Goal: Information Seeking & Learning: Find specific fact

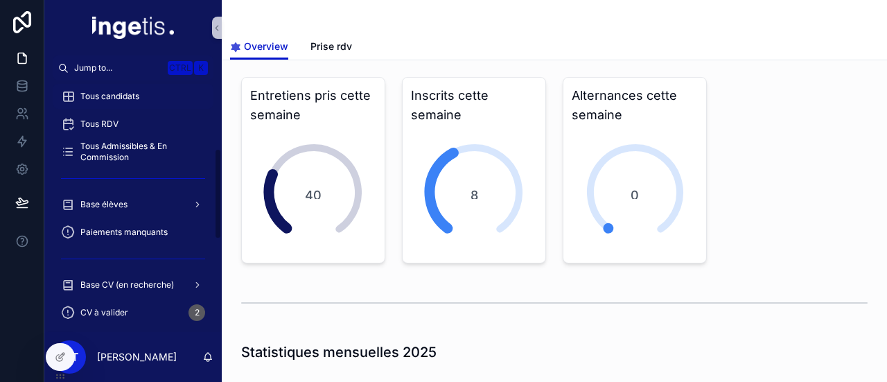
scroll to position [195, 0]
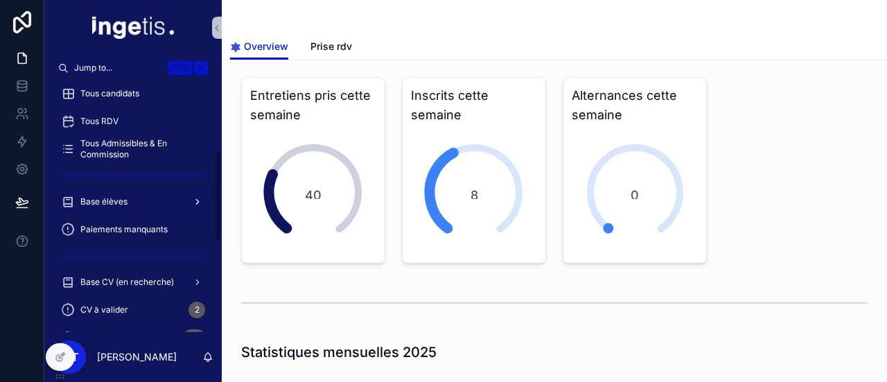
click at [132, 207] on div "Base élèves" at bounding box center [133, 201] width 144 height 22
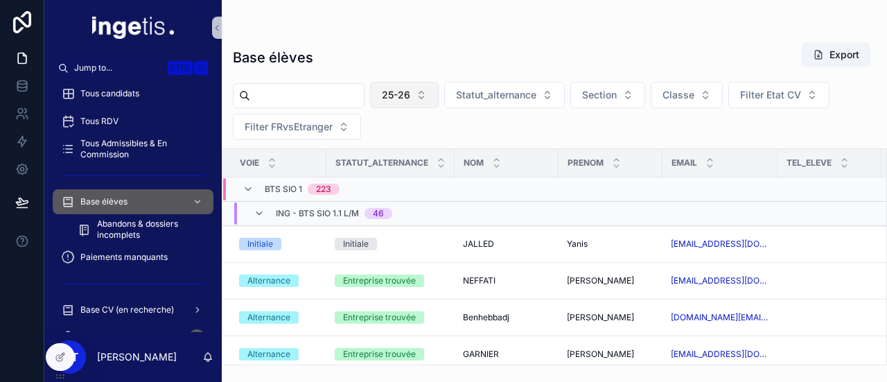
click at [434, 105] on button "25-26" at bounding box center [404, 95] width 69 height 26
click at [334, 103] on input "scrollable content" at bounding box center [307, 95] width 114 height 19
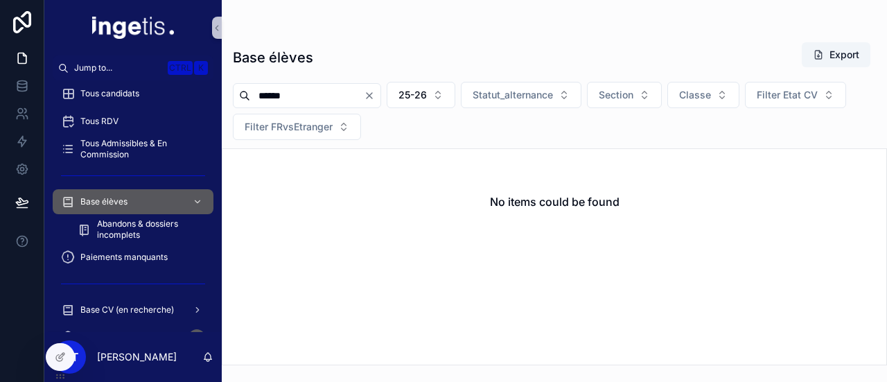
type input "*******"
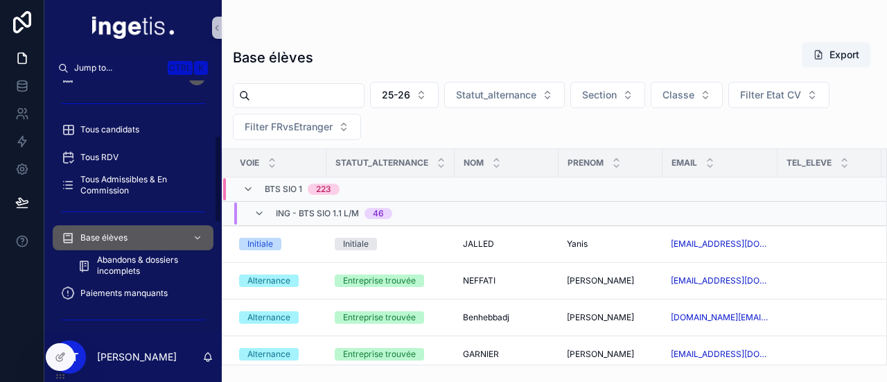
scroll to position [158, 0]
click at [132, 187] on span "Tous Admissibles & En Commission" at bounding box center [139, 186] width 119 height 22
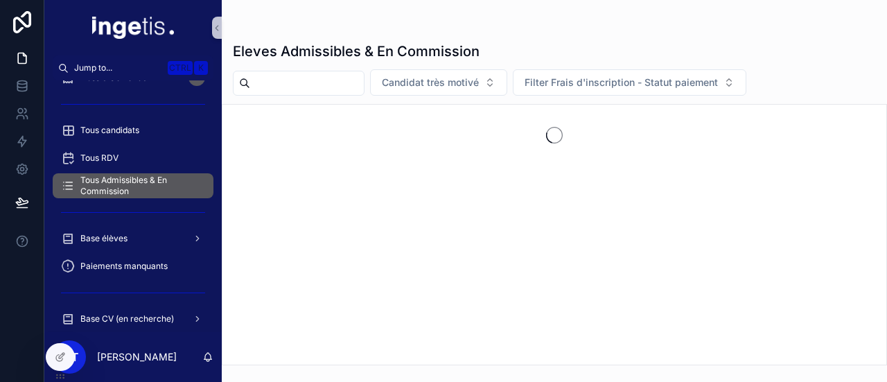
click at [339, 83] on input "scrollable content" at bounding box center [307, 82] width 114 height 19
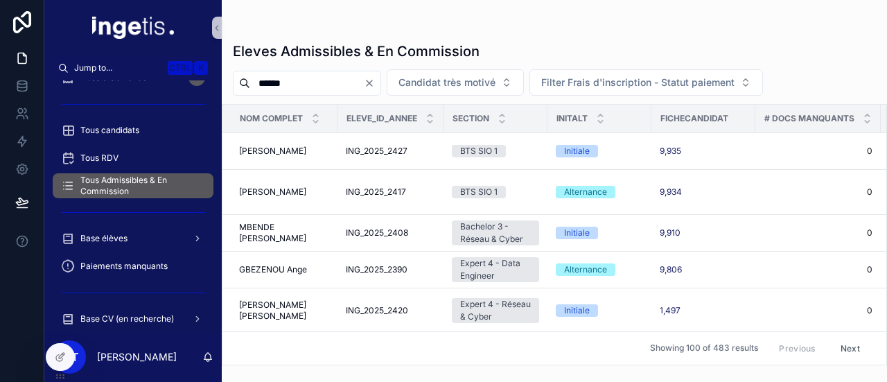
type input "*******"
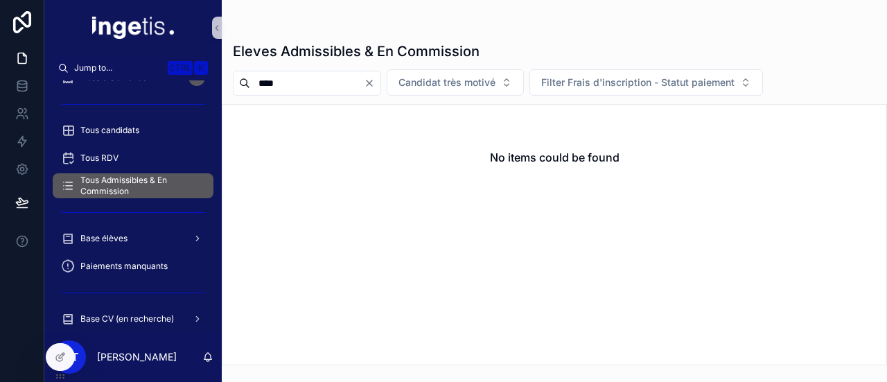
type input "*****"
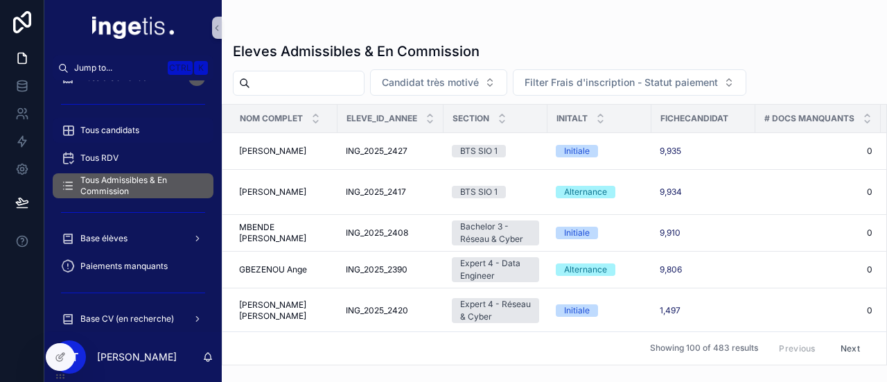
click at [131, 127] on span "Tous candidats" at bounding box center [109, 130] width 59 height 11
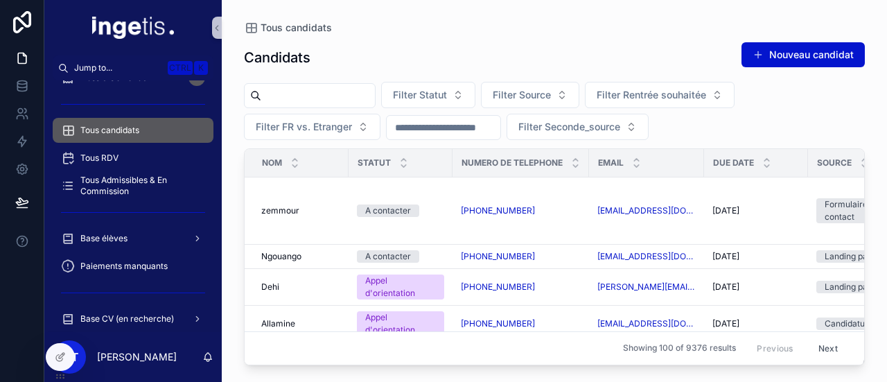
click at [342, 89] on input "scrollable content" at bounding box center [318, 95] width 114 height 19
paste input "*******"
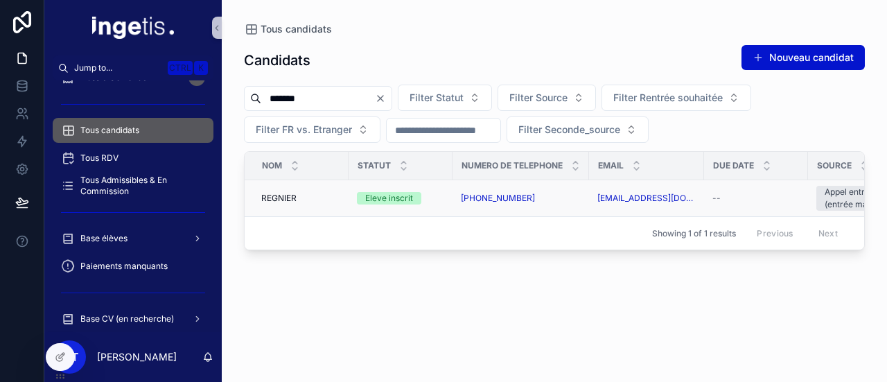
type input "*******"
click at [272, 195] on span "REGNIER" at bounding box center [278, 198] width 35 height 11
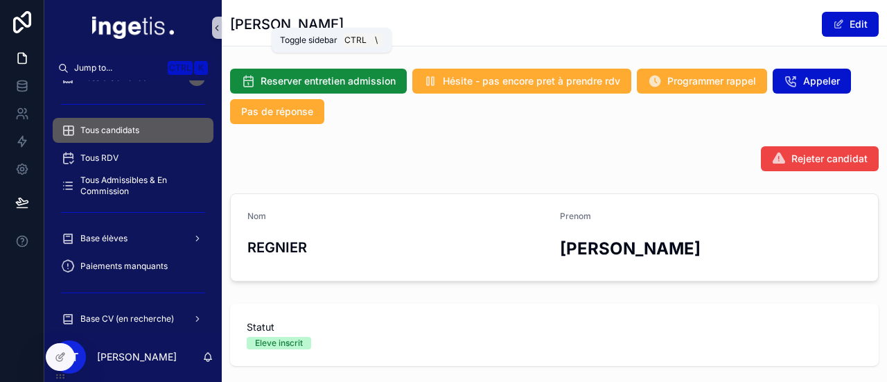
click at [215, 30] on icon "scrollable content" at bounding box center [217, 28] width 10 height 10
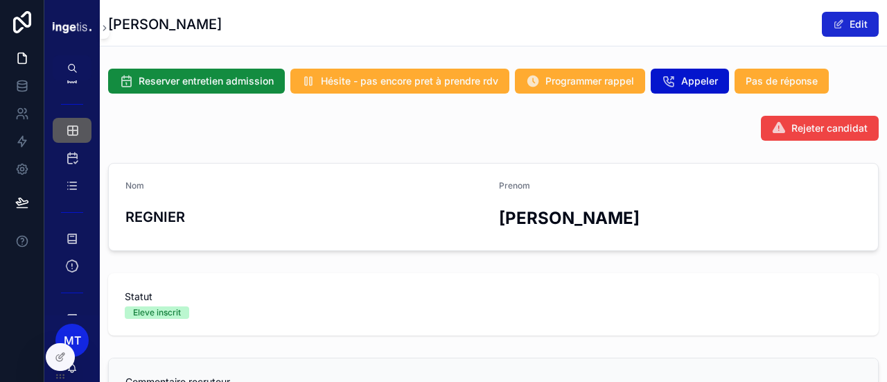
click at [837, 24] on button "Edit" at bounding box center [849, 24] width 57 height 25
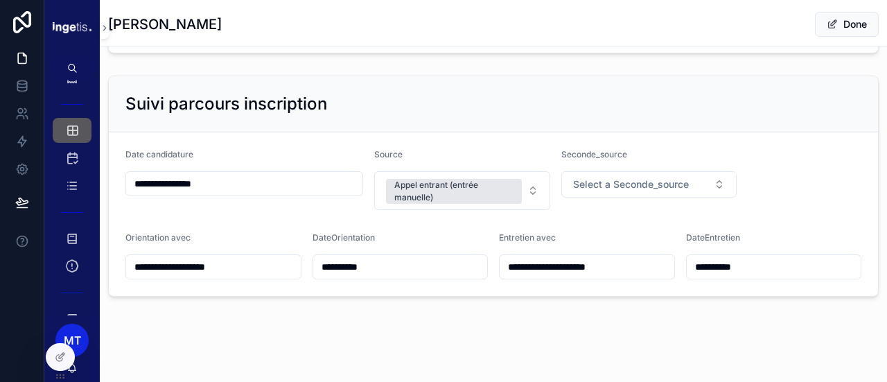
scroll to position [1057, 0]
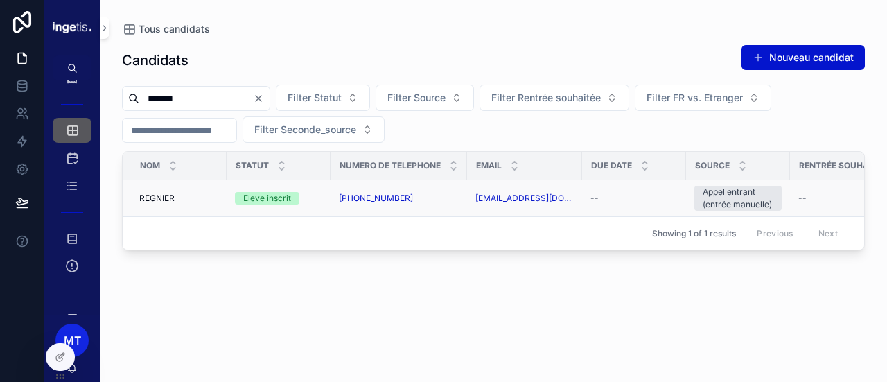
click at [155, 196] on span "REGNIER" at bounding box center [156, 198] width 35 height 11
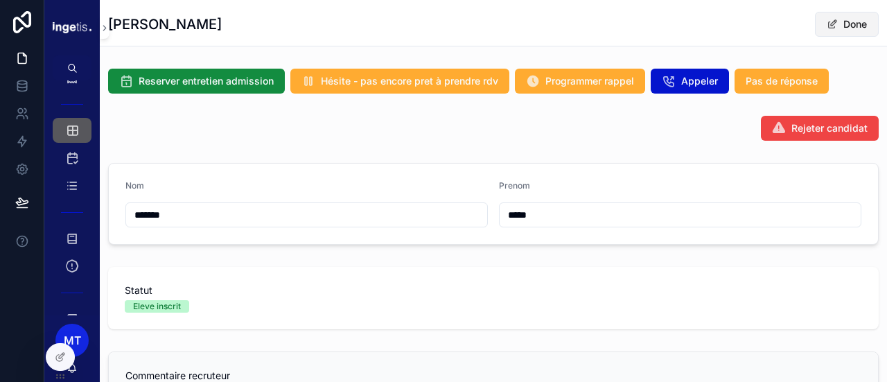
click at [837, 21] on button "Done" at bounding box center [847, 24] width 64 height 25
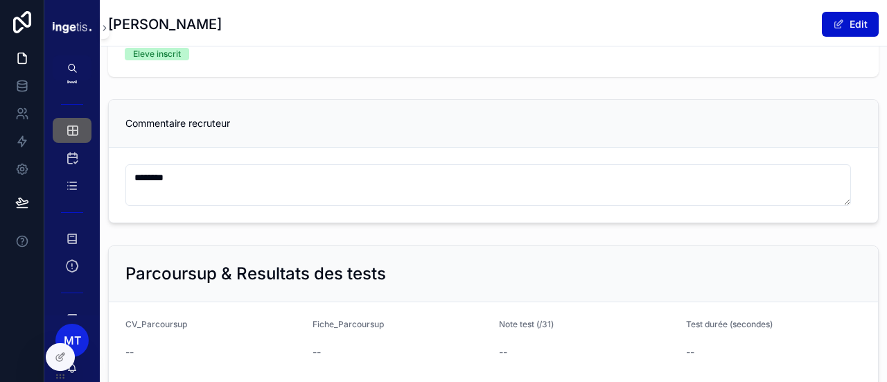
scroll to position [336, 0]
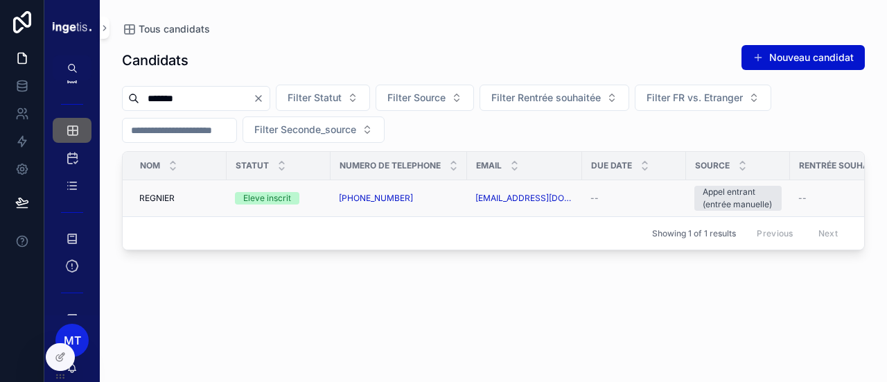
click at [180, 196] on div "[PERSON_NAME]" at bounding box center [178, 198] width 79 height 11
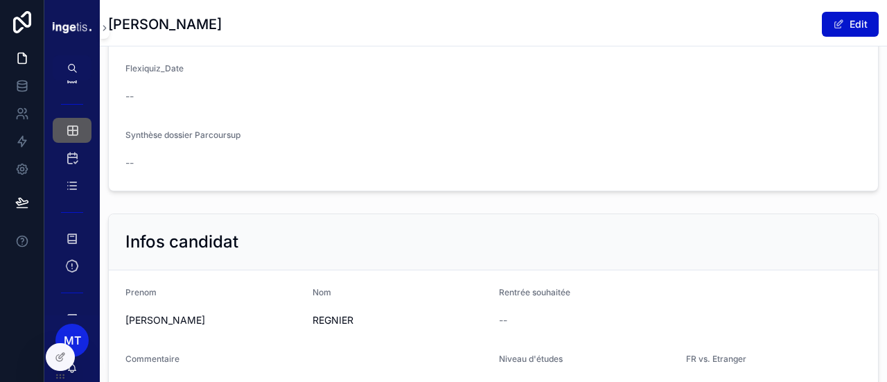
scroll to position [578, 0]
click at [103, 30] on icon "scrollable content" at bounding box center [105, 28] width 10 height 10
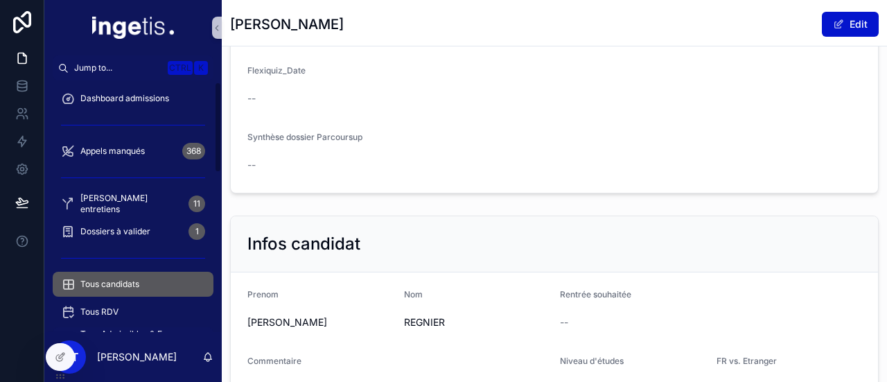
scroll to position [0, 0]
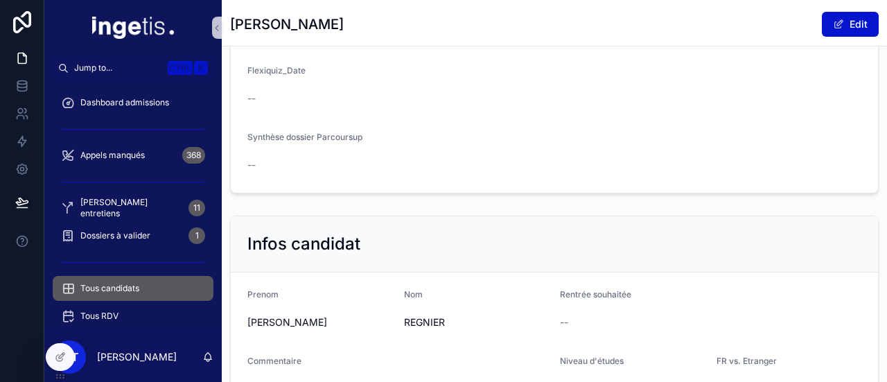
click at [379, 249] on div "Infos candidat" at bounding box center [554, 244] width 614 height 22
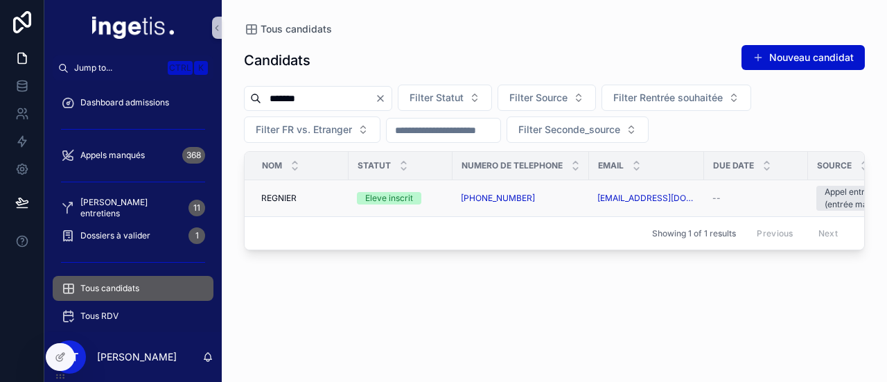
click at [386, 197] on div "Eleve inscrit" at bounding box center [389, 198] width 48 height 12
click at [285, 194] on span "REGNIER" at bounding box center [278, 198] width 35 height 11
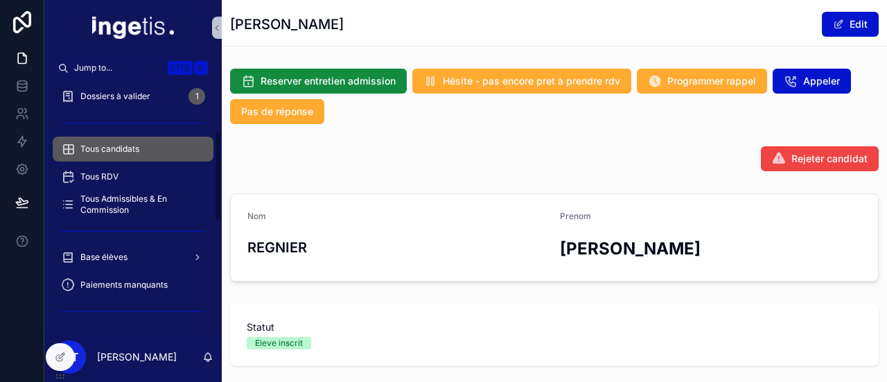
scroll to position [141, 0]
click at [118, 249] on div "Base élèves" at bounding box center [133, 255] width 144 height 22
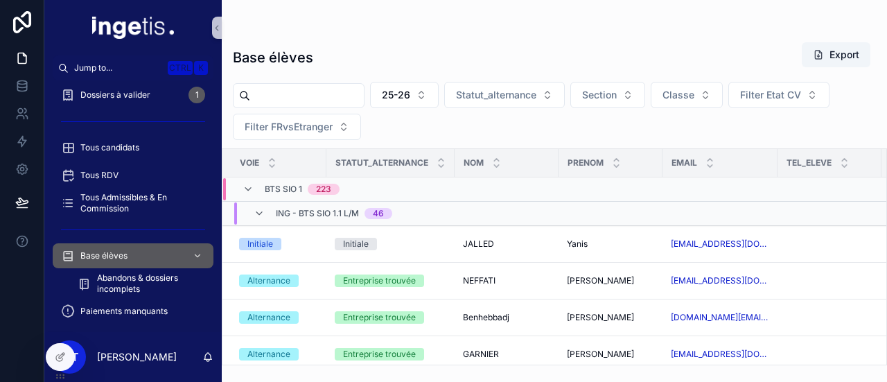
click at [280, 87] on input "scrollable content" at bounding box center [307, 95] width 114 height 19
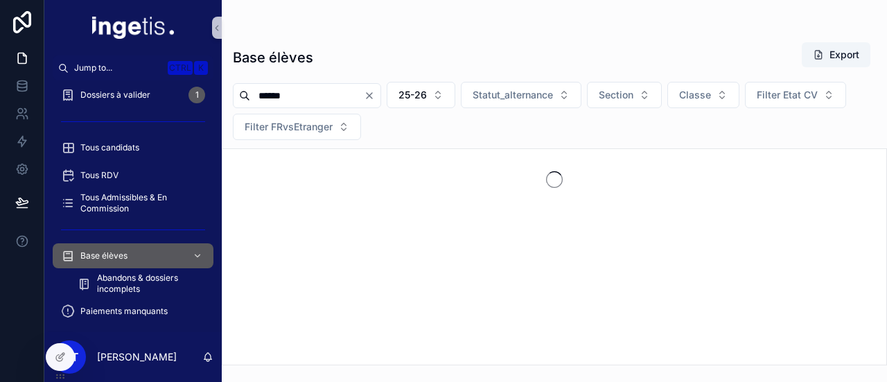
type input "******"
drag, startPoint x: 302, startPoint y: 103, endPoint x: 373, endPoint y: 131, distance: 75.9
click at [373, 131] on div "****** 25-26 Statut_alternance Section Classe Filter Etat CV Filter FRvsEtranger" at bounding box center [554, 111] width 665 height 58
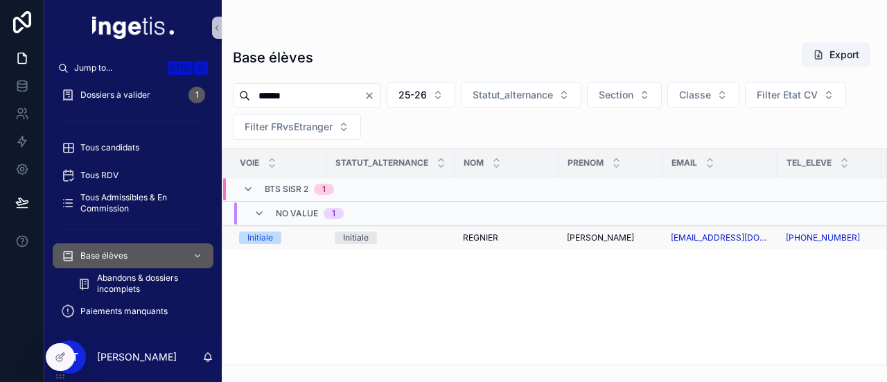
click at [353, 233] on div "Initiale" at bounding box center [356, 237] width 26 height 12
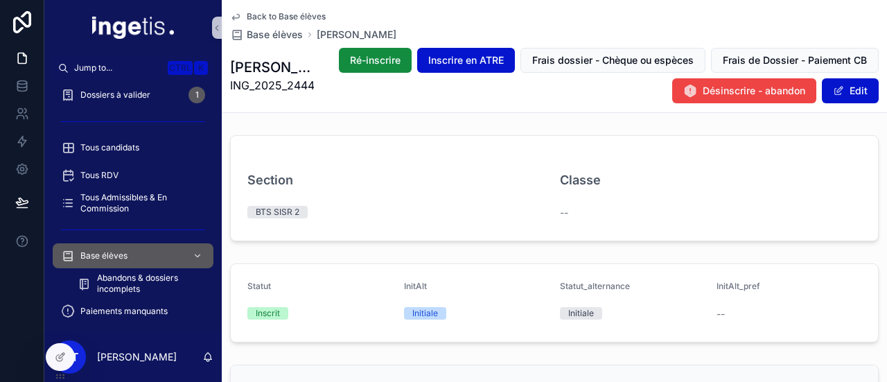
click at [564, 211] on div "--" at bounding box center [710, 213] width 301 height 14
click at [833, 94] on span "scrollable content" at bounding box center [838, 90] width 11 height 11
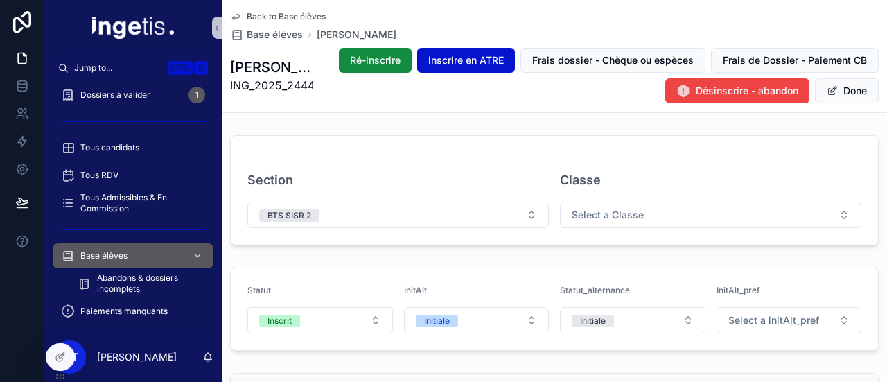
click at [826, 91] on span "scrollable content" at bounding box center [831, 90] width 11 height 11
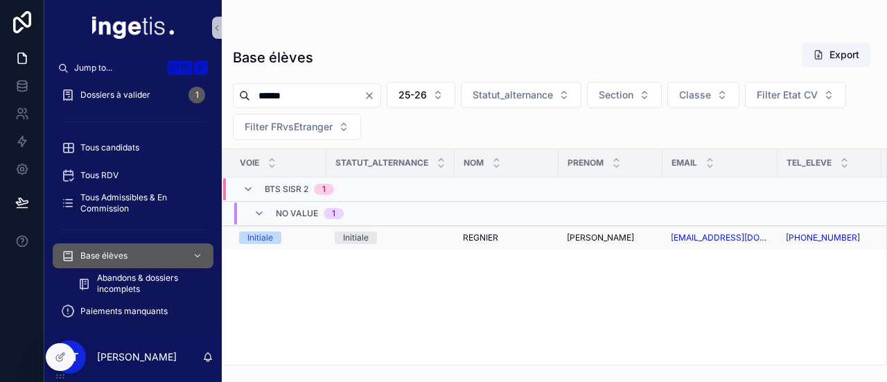
click at [393, 235] on div "Initiale" at bounding box center [391, 237] width 112 height 12
